Goal: Task Accomplishment & Management: Use online tool/utility

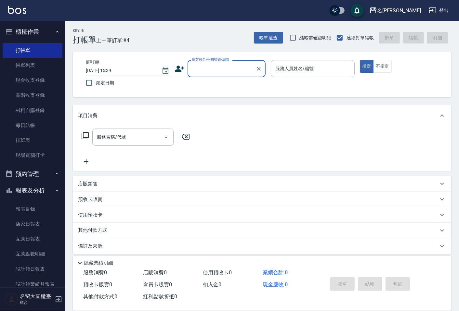
scroll to position [19, 0]
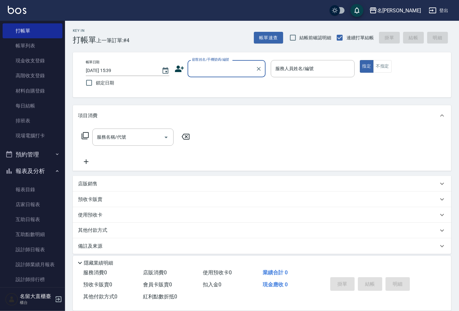
click at [217, 68] on input "顧客姓名/手機號碼/編號" at bounding box center [221, 68] width 62 height 11
type input "[PERSON_NAME]鍼/000/D229"
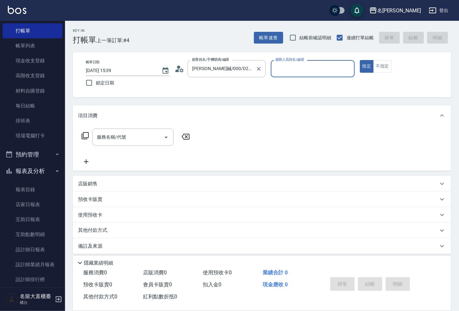
type input "[PERSON_NAME]3"
click at [360, 60] on button "指定" at bounding box center [367, 66] width 14 height 13
type button "true"
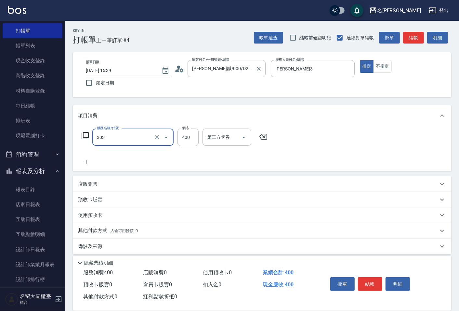
type input "剪髮(C級)(303)"
type input "350"
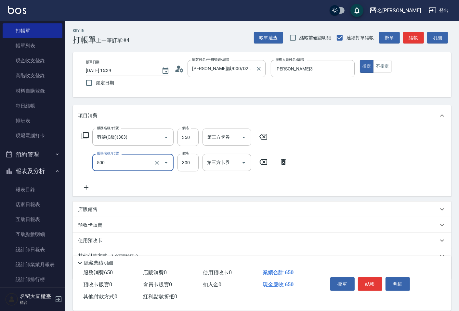
type input "洗髮(500)"
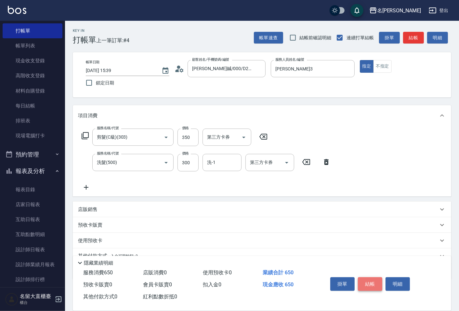
click at [371, 278] on button "結帳" at bounding box center [370, 284] width 24 height 14
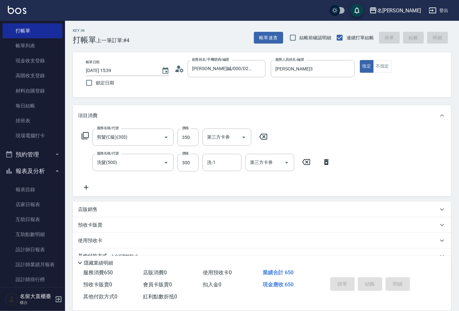
type input "[DATE] 16:49"
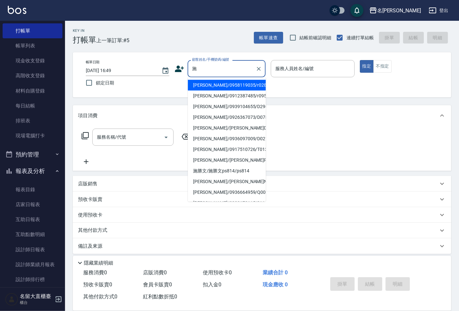
click at [230, 94] on li "[PERSON_NAME]/0912387485/r095" at bounding box center [227, 96] width 78 height 11
type input "[PERSON_NAME]/0912387485/r095"
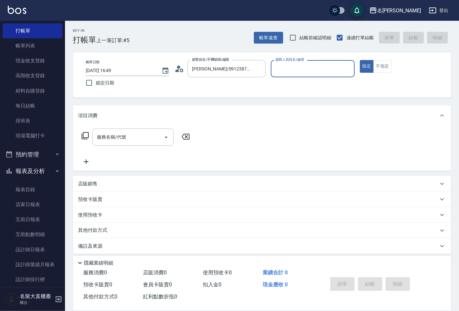
type input "[PERSON_NAME]-5"
click at [87, 134] on icon at bounding box center [85, 136] width 8 height 8
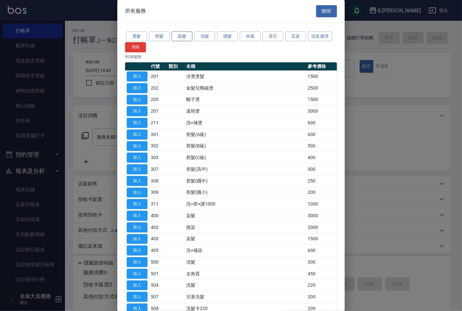
click at [178, 37] on button "染髮" at bounding box center [182, 37] width 21 height 10
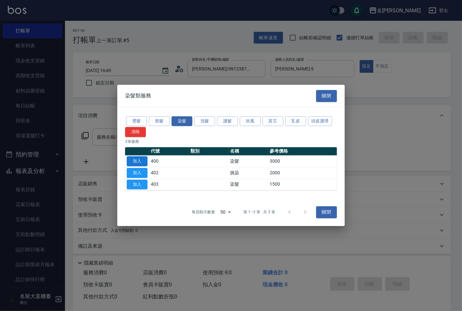
click at [138, 161] on button "加入" at bounding box center [137, 161] width 21 height 10
type input "染髮(400)"
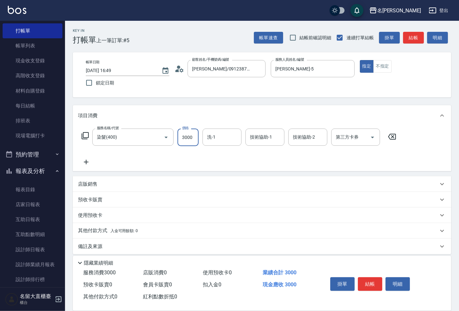
click at [186, 142] on input "3000" at bounding box center [187, 138] width 21 height 18
type input "2000"
type input "[PERSON_NAME]-16"
click at [416, 40] on button "結帳" at bounding box center [413, 38] width 21 height 12
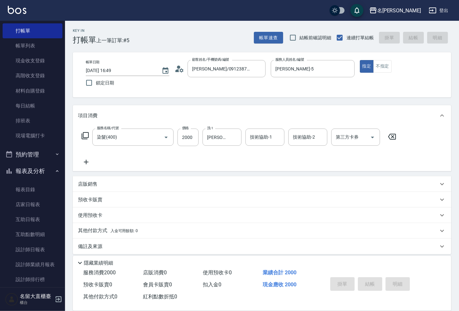
type input "[DATE] 16:59"
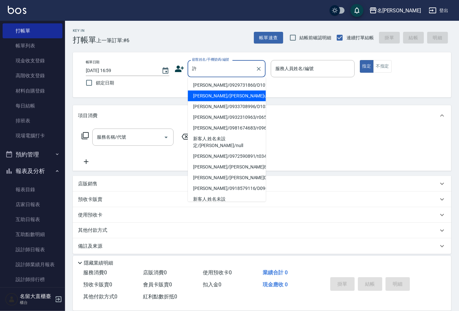
click at [227, 93] on li "[PERSON_NAME]/[PERSON_NAME]ula49/ula49" at bounding box center [227, 96] width 78 height 11
type input "[PERSON_NAME]/[PERSON_NAME]ula49/ula49"
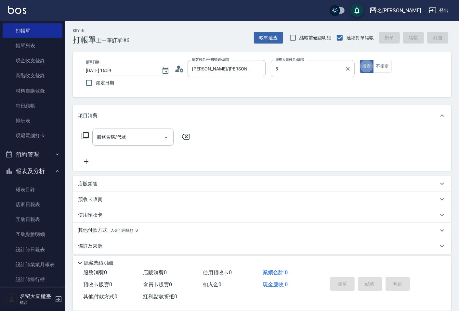
type input "[PERSON_NAME]-5"
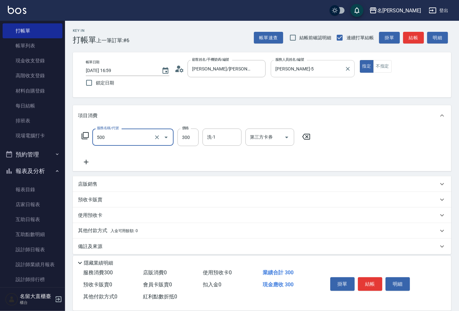
type input "洗髮(500)"
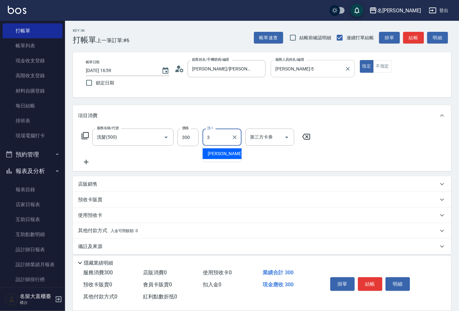
type input "[PERSON_NAME]3"
click at [405, 42] on button "結帳" at bounding box center [413, 38] width 21 height 12
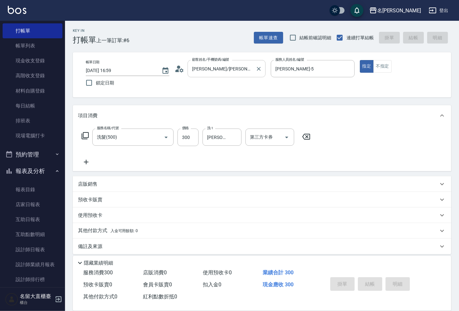
type input "[DATE] 17:09"
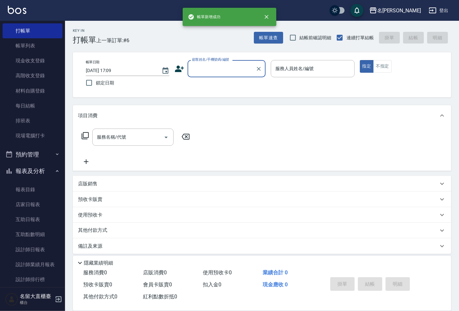
click at [229, 72] on input "顧客姓名/手機號碼/編號" at bounding box center [221, 68] width 62 height 11
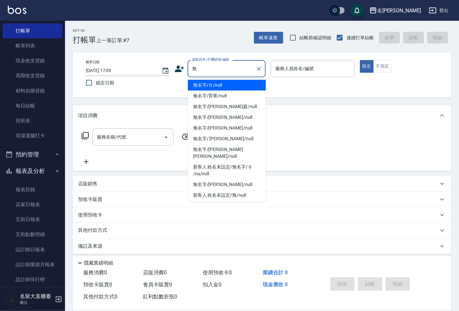
click at [245, 82] on li "無名字/ 0 /null" at bounding box center [227, 85] width 78 height 11
type input "無名字/ 0 /null"
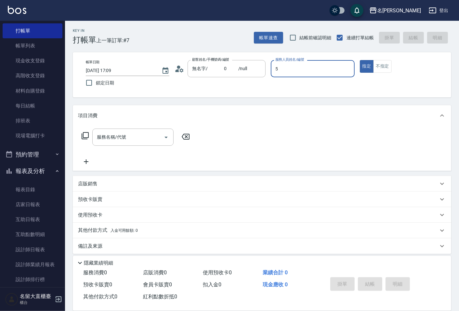
type input "[PERSON_NAME]-5"
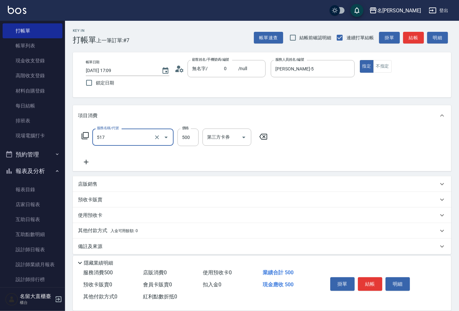
type input "舒醒頭皮(517)"
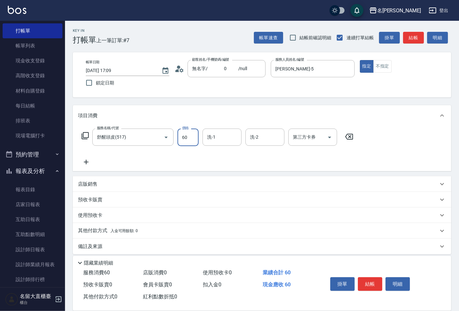
type input "600"
